Goal: Transaction & Acquisition: Purchase product/service

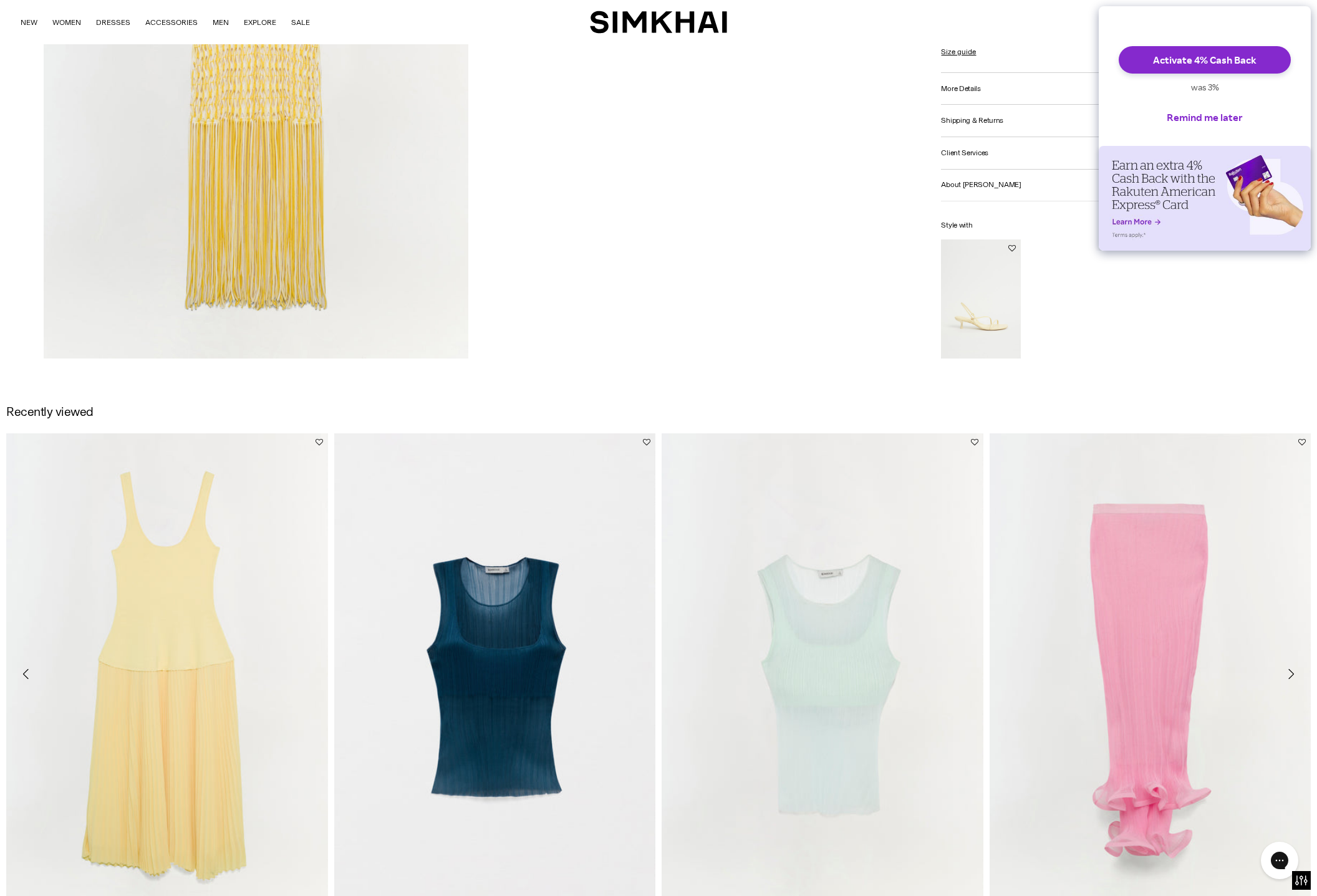
scroll to position [2605, 0]
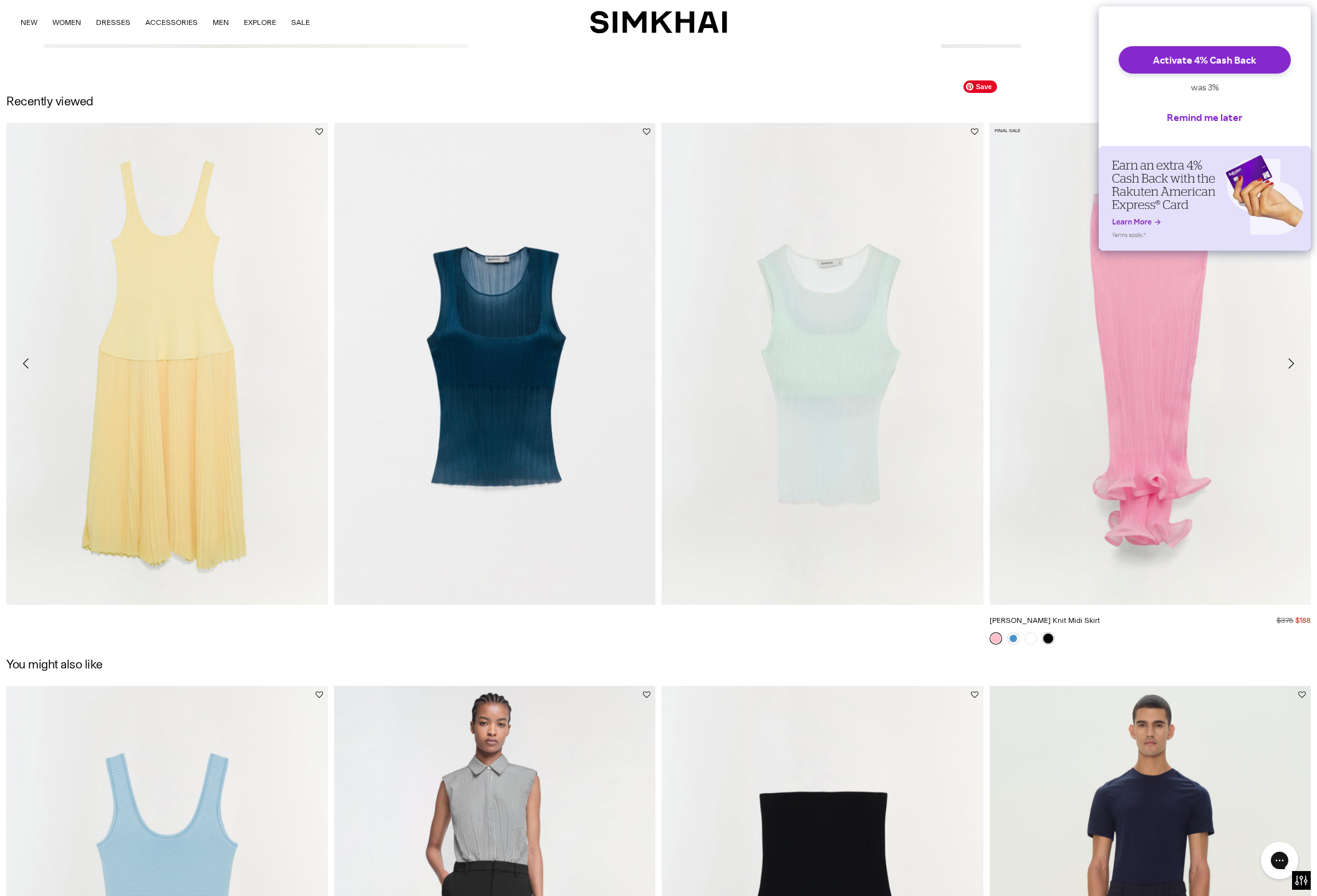
click at [0, 0] on img "Kelso Knit Midi Skirt" at bounding box center [0, 0] width 0 height 0
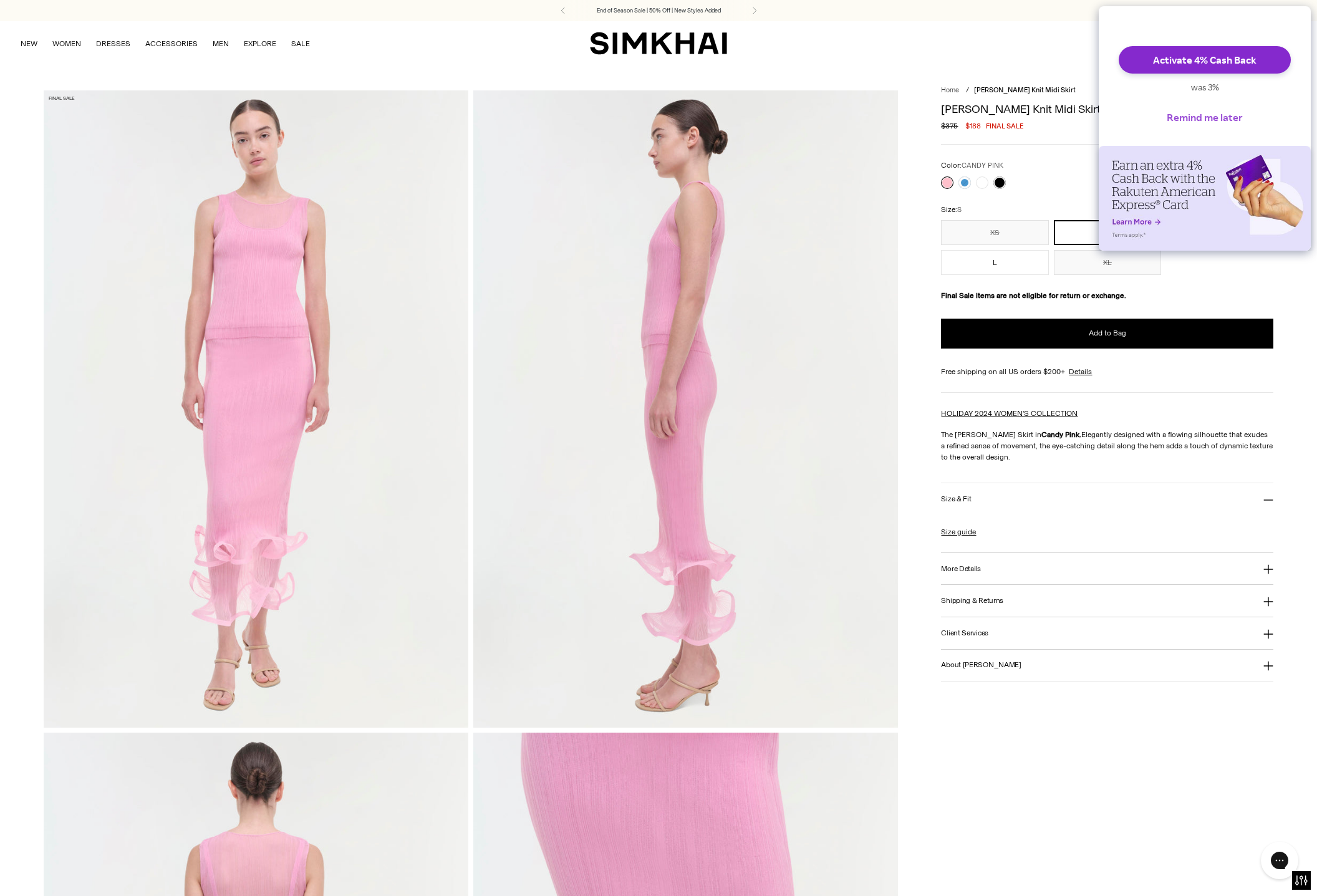
click at [1216, 124] on button "Remind me later" at bounding box center [1204, 117] width 96 height 28
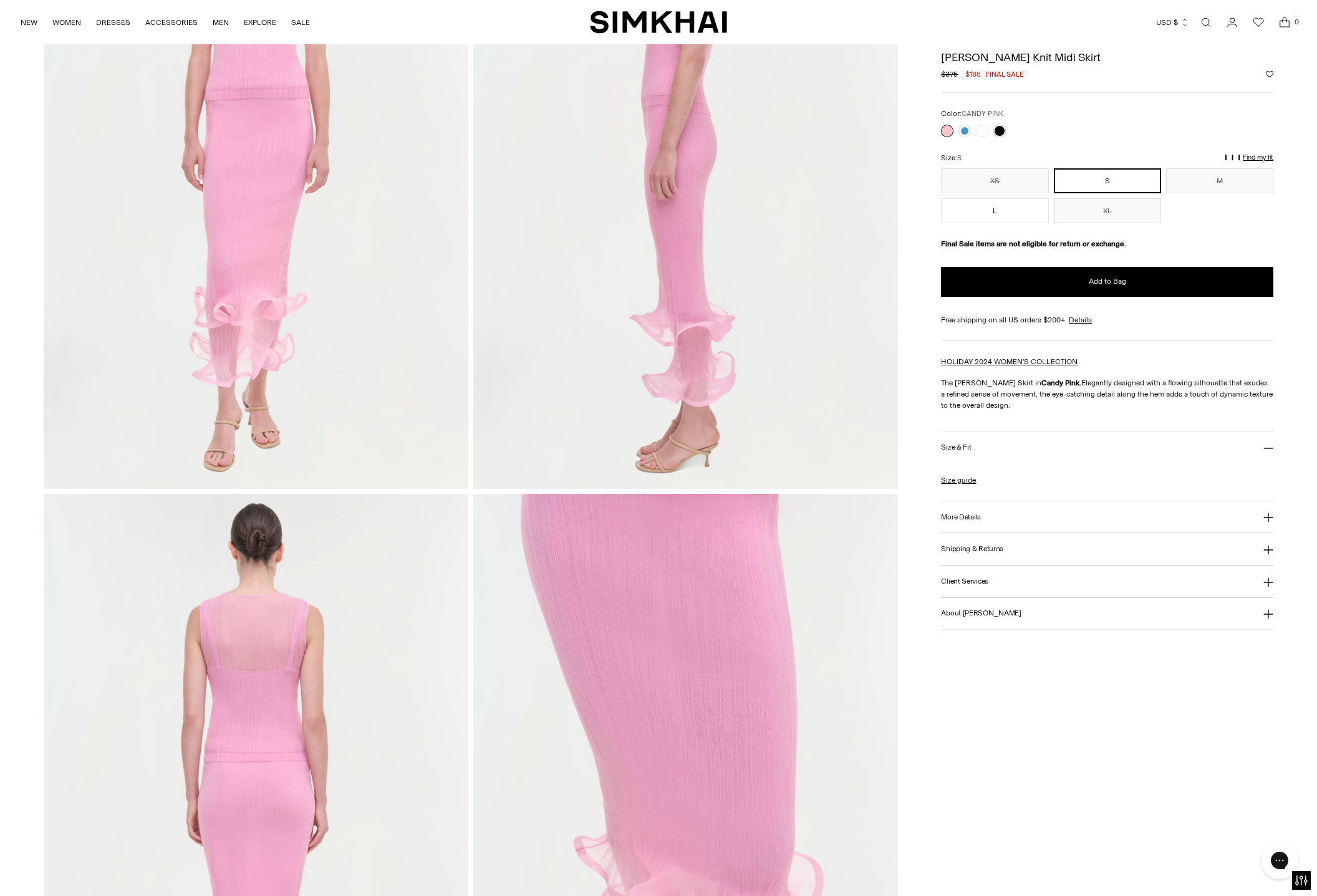
scroll to position [238, 0]
